Goal: Information Seeking & Learning: Learn about a topic

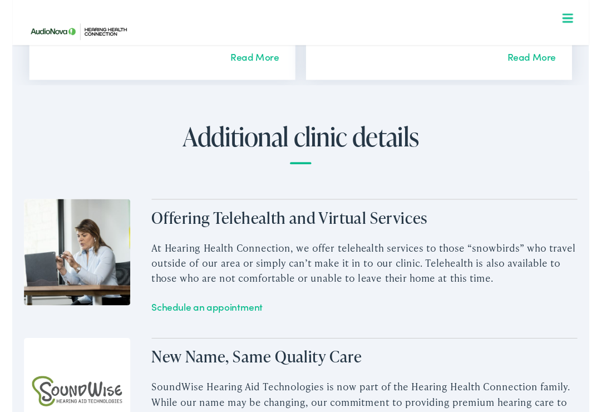
scroll to position [1378, 0]
click at [535, 52] on link "Read More" at bounding box center [541, 59] width 51 height 14
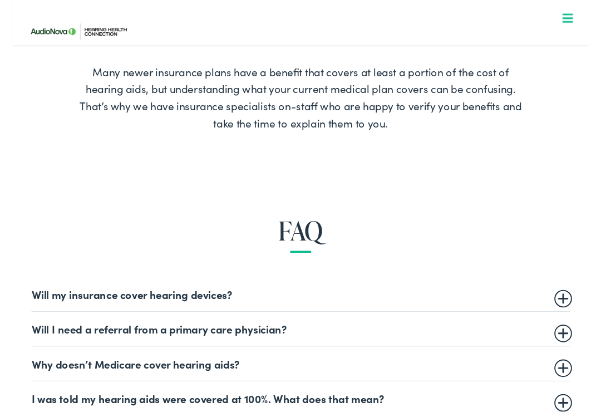
scroll to position [369, 0]
click at [223, 307] on summary "Will my insurance cover hearing devices?" at bounding box center [300, 305] width 561 height 13
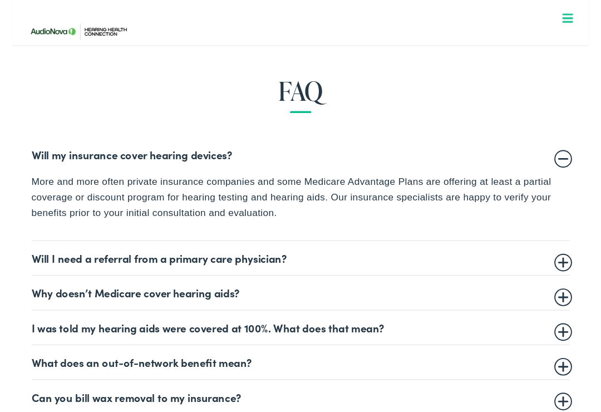
click at [260, 262] on summary "Will I need a referral from a primary care physician?" at bounding box center [300, 268] width 561 height 13
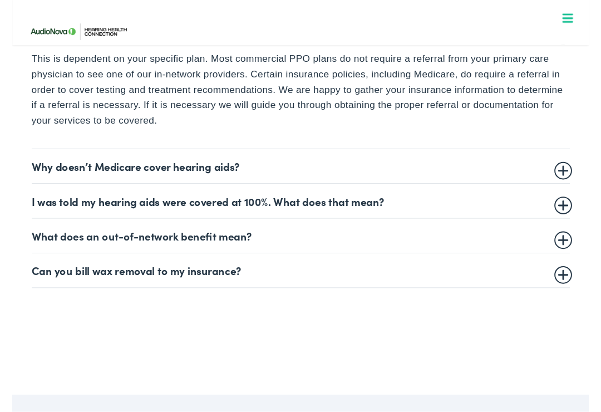
scroll to position [680, 0]
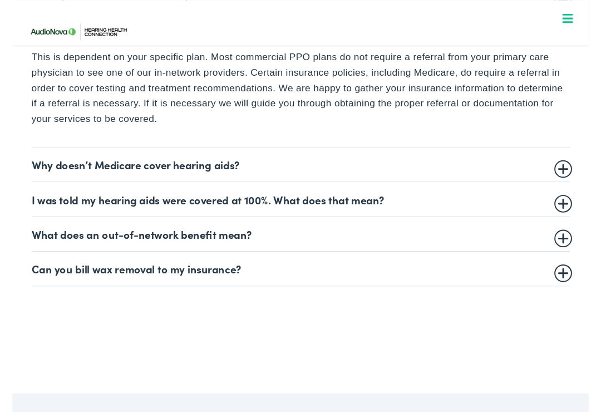
click at [365, 201] on summary "I was told my hearing aids were covered at 100%. What does that mean?" at bounding box center [300, 207] width 561 height 13
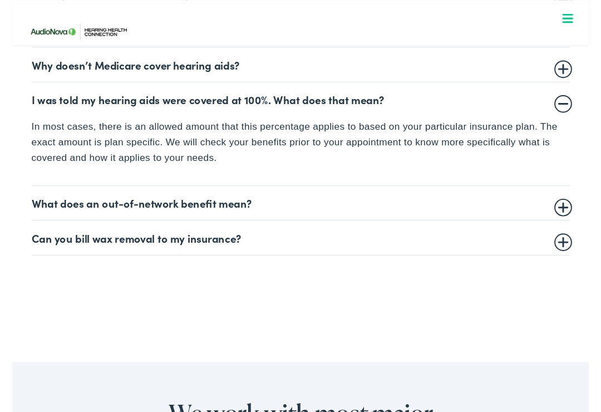
click at [167, 205] on summary "What does an out-of-network benefit mean?" at bounding box center [300, 211] width 561 height 13
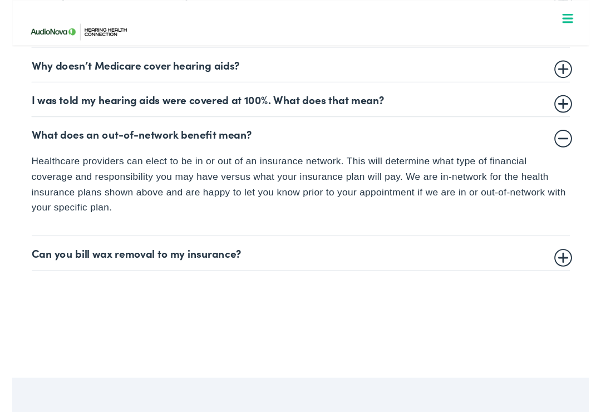
click at [200, 257] on summary "Can you bill wax removal to my insurance?" at bounding box center [300, 263] width 561 height 13
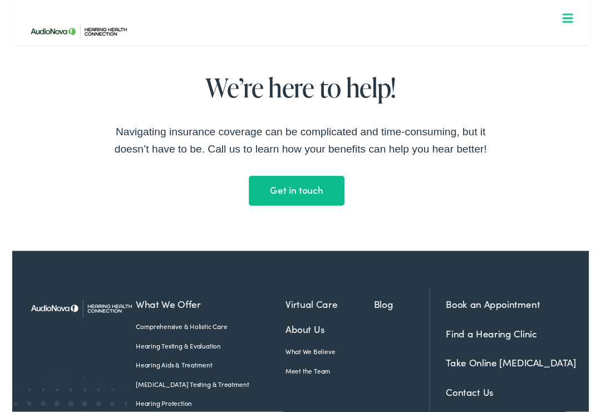
scroll to position [1689, 0]
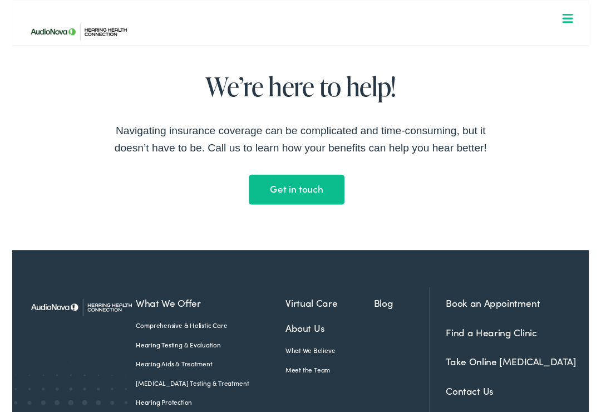
click at [320, 213] on link "Get in touch Get in touch" at bounding box center [295, 197] width 99 height 31
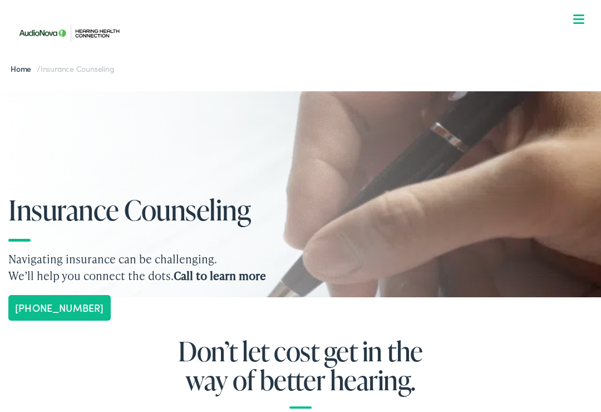
scroll to position [0, 0]
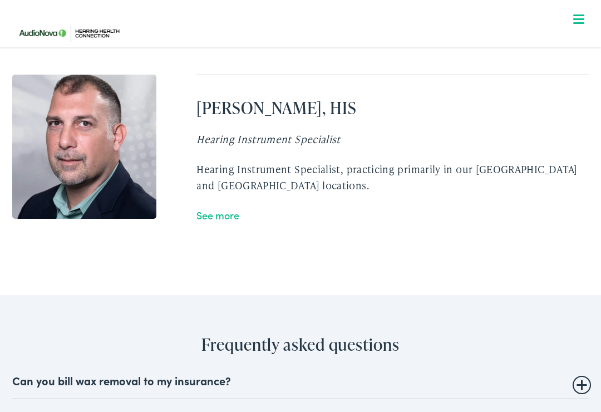
click at [234, 208] on link "See more" at bounding box center [217, 215] width 43 height 14
